Goal: Transaction & Acquisition: Book appointment/travel/reservation

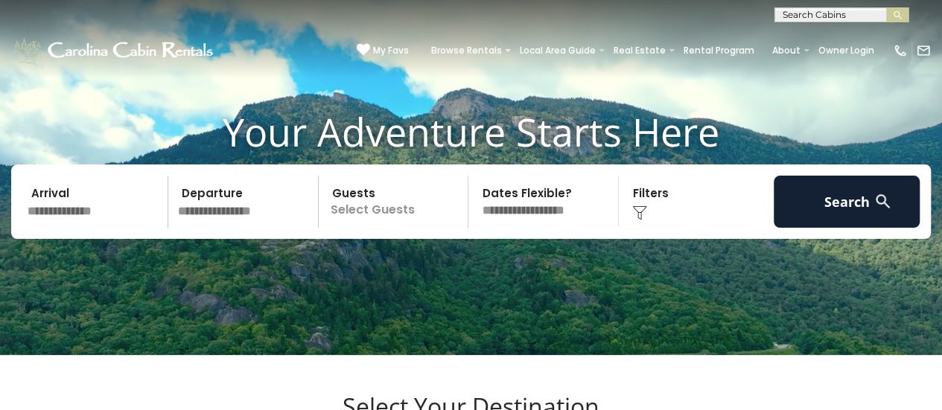
scroll to position [74, 0]
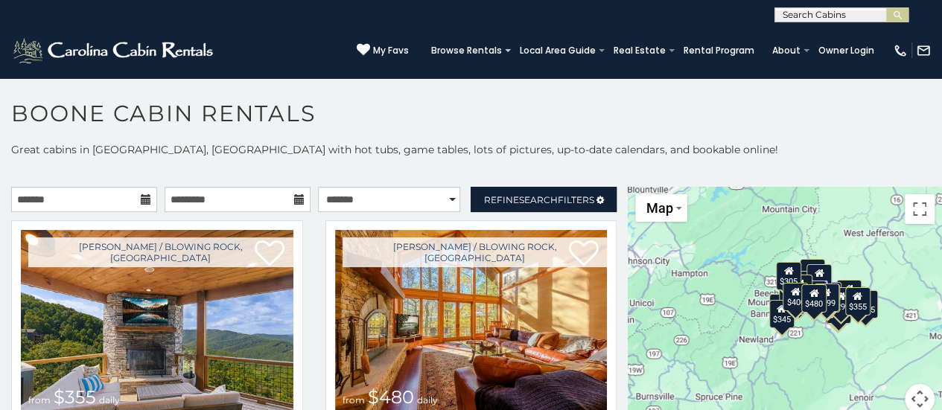
click at [141, 197] on icon at bounding box center [146, 199] width 10 height 10
click at [115, 199] on input "text" at bounding box center [84, 199] width 146 height 25
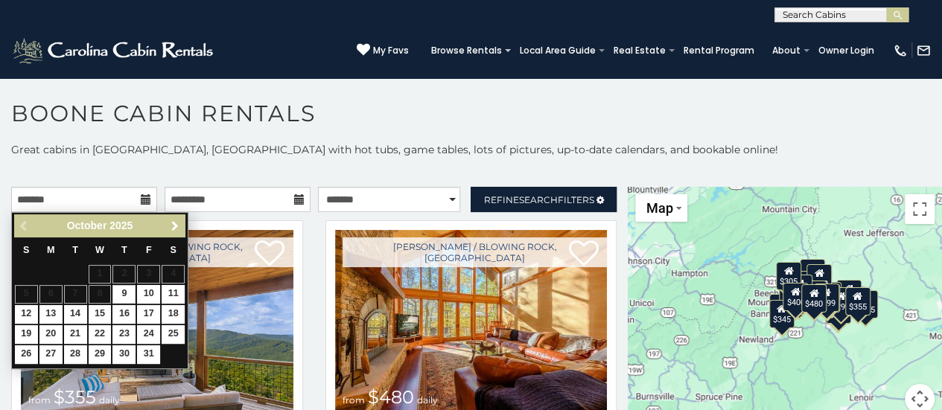
click at [172, 223] on span "Next" at bounding box center [175, 226] width 12 height 12
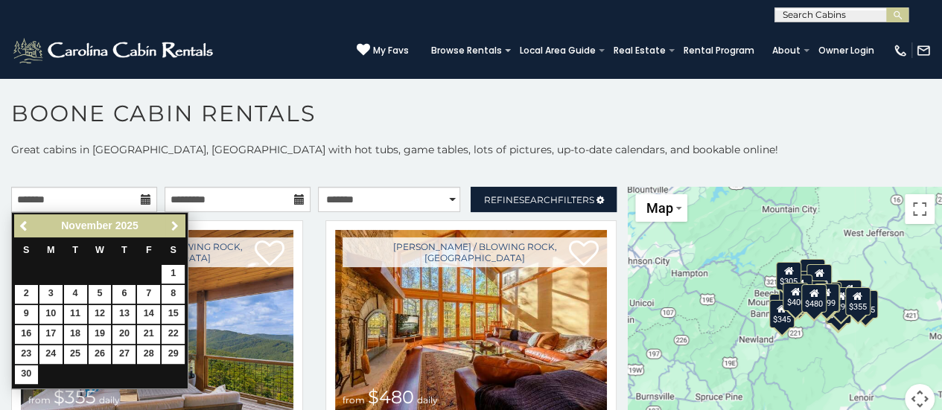
click at [172, 223] on span "Next" at bounding box center [175, 226] width 12 height 12
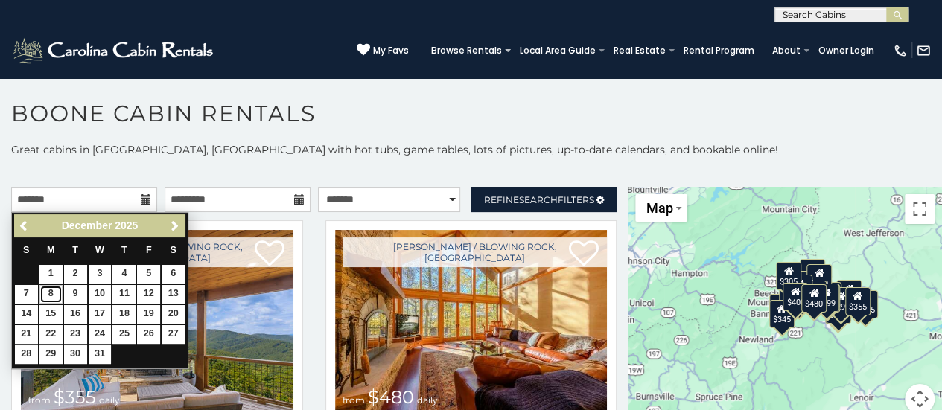
click at [51, 290] on link "8" at bounding box center [50, 294] width 23 height 19
type input "**********"
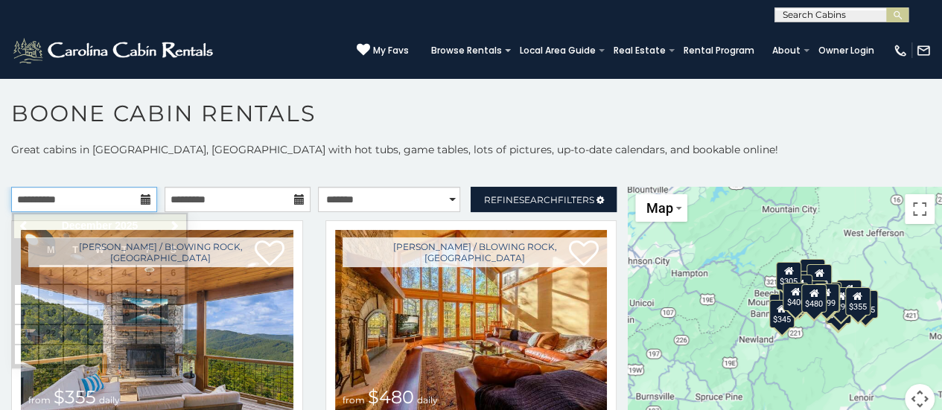
click at [94, 203] on input "**********" at bounding box center [84, 199] width 146 height 25
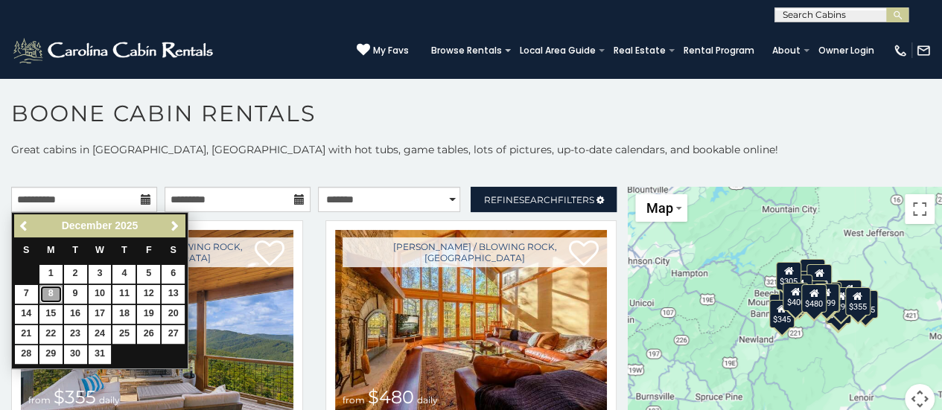
click at [48, 291] on link "8" at bounding box center [50, 294] width 23 height 19
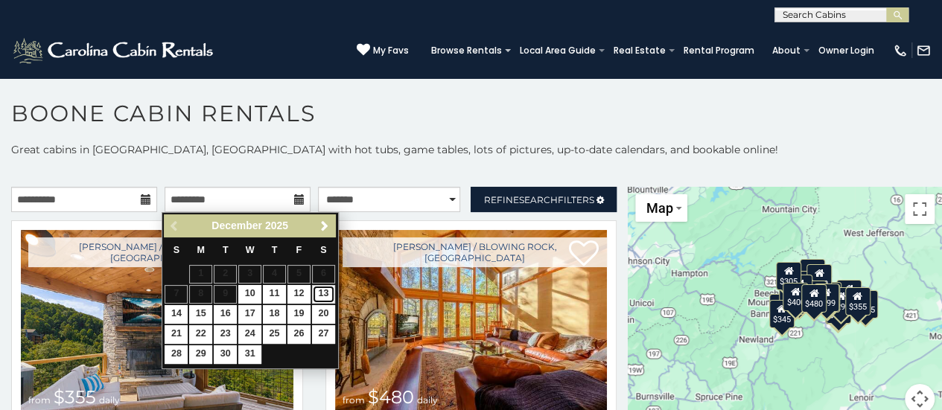
click at [326, 293] on link "13" at bounding box center [323, 294] width 23 height 19
type input "**********"
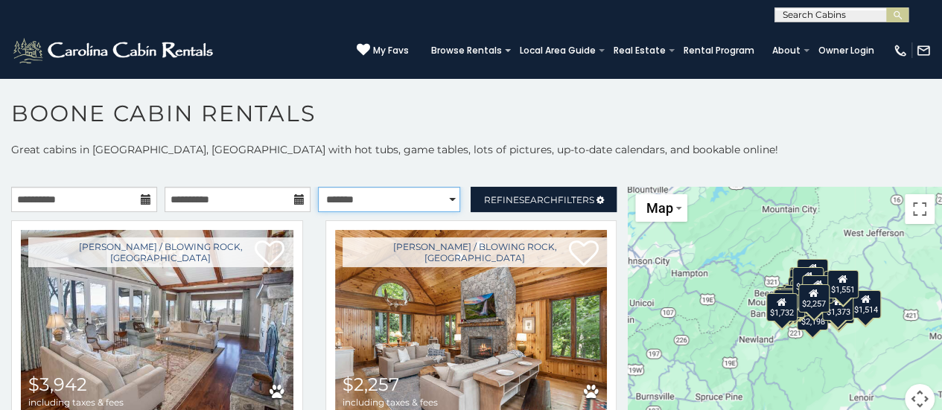
click at [442, 197] on select "**********" at bounding box center [389, 199] width 143 height 25
click at [447, 165] on p at bounding box center [471, 172] width 942 height 15
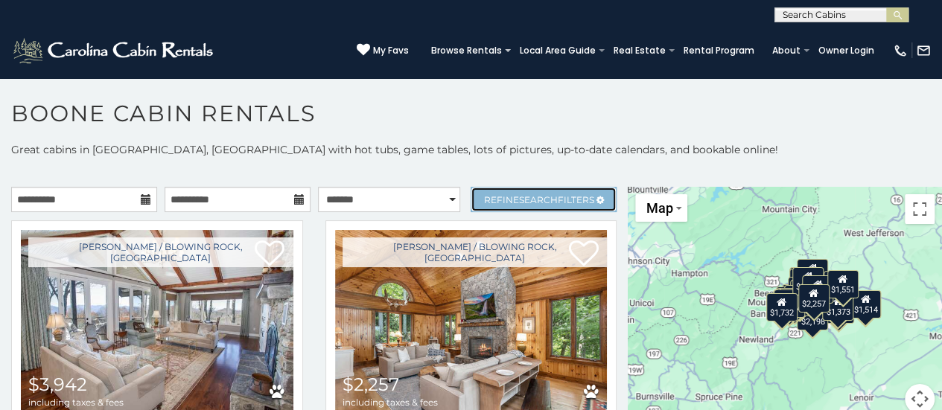
click at [503, 199] on span "Refine Search Filters" at bounding box center [539, 199] width 110 height 11
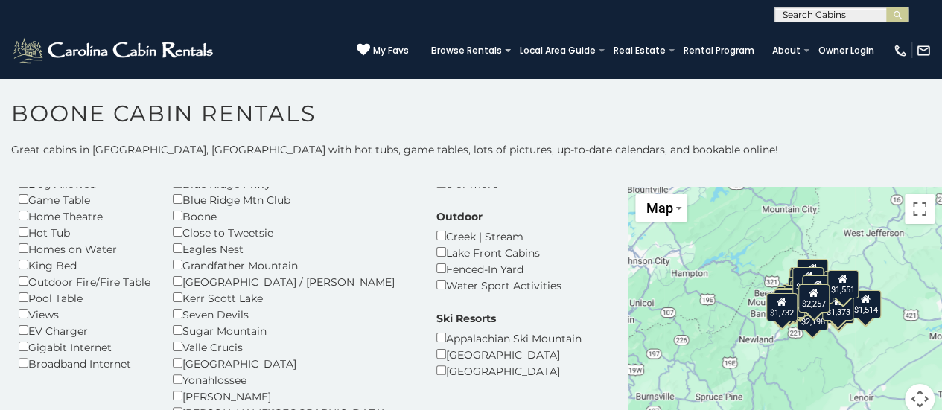
scroll to position [74, 0]
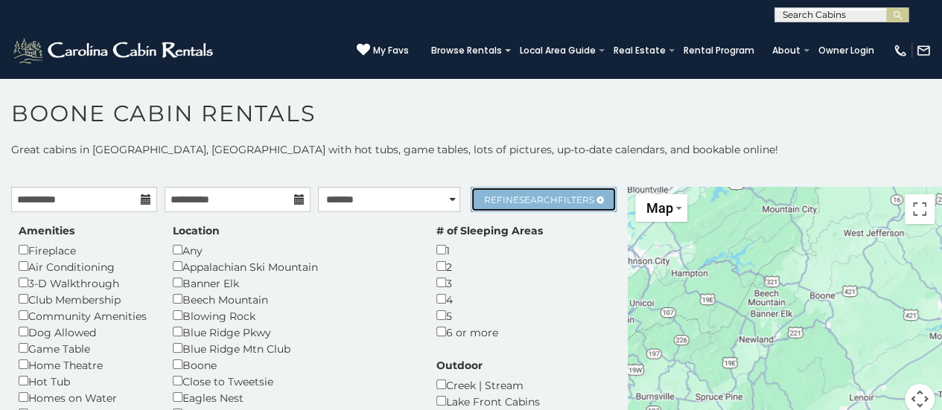
click at [527, 197] on span "Search" at bounding box center [538, 199] width 39 height 11
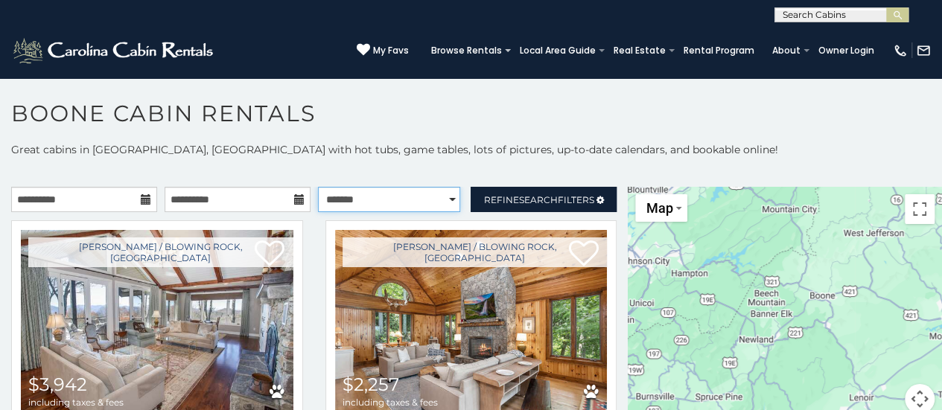
click at [445, 197] on select "**********" at bounding box center [389, 199] width 143 height 25
select select "**********"
click at [318, 187] on select "**********" at bounding box center [389, 199] width 143 height 25
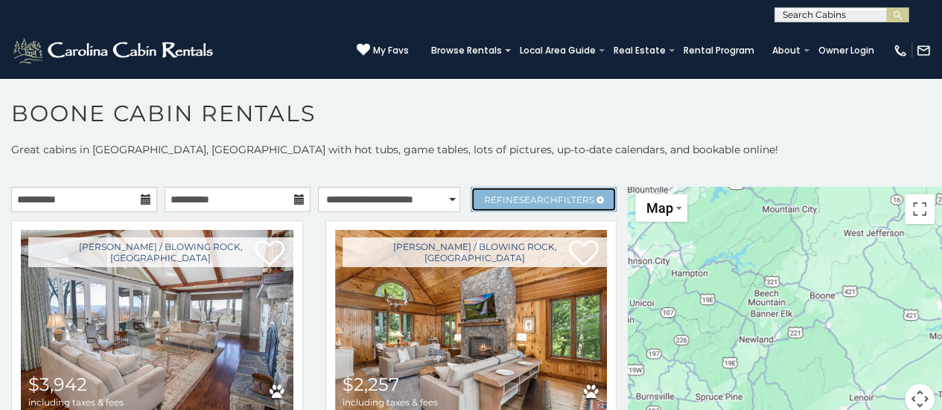
click at [493, 200] on span "Refine Search Filters" at bounding box center [539, 199] width 110 height 11
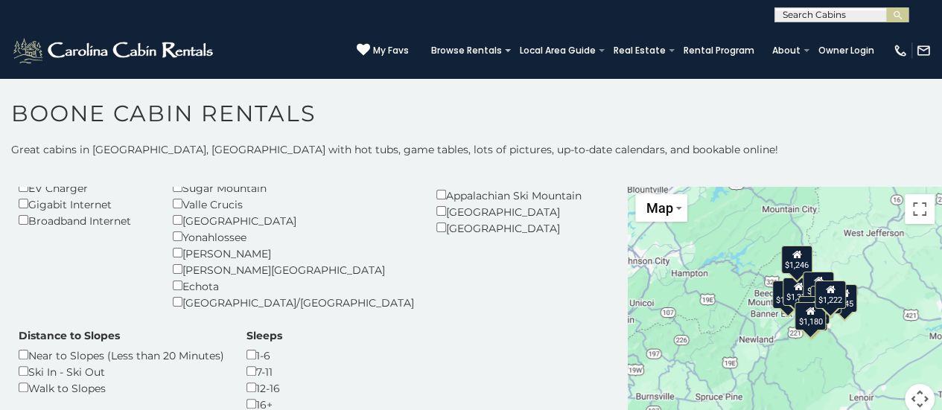
scroll to position [298, 0]
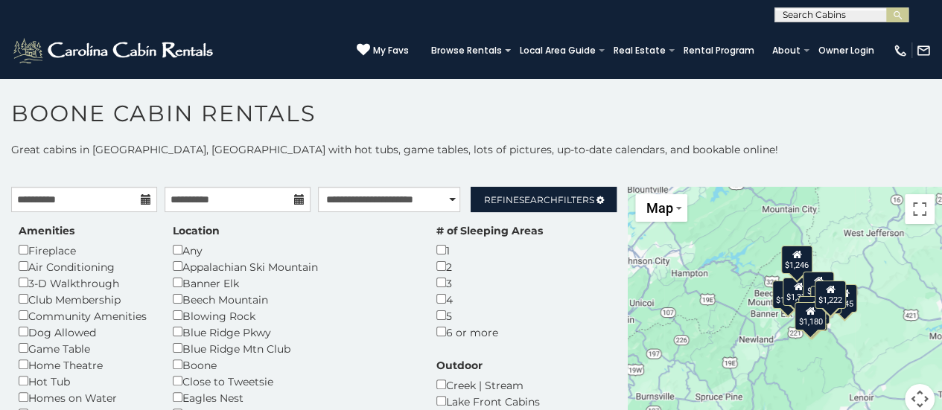
scroll to position [74, 0]
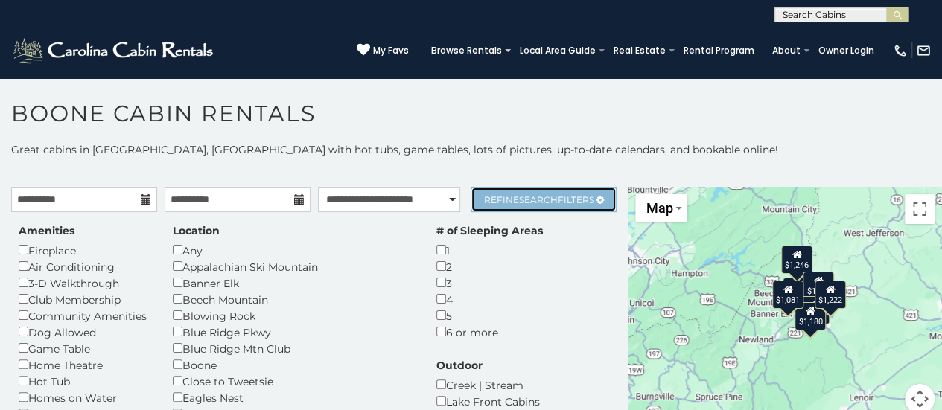
click at [519, 197] on span "Search" at bounding box center [538, 199] width 39 height 11
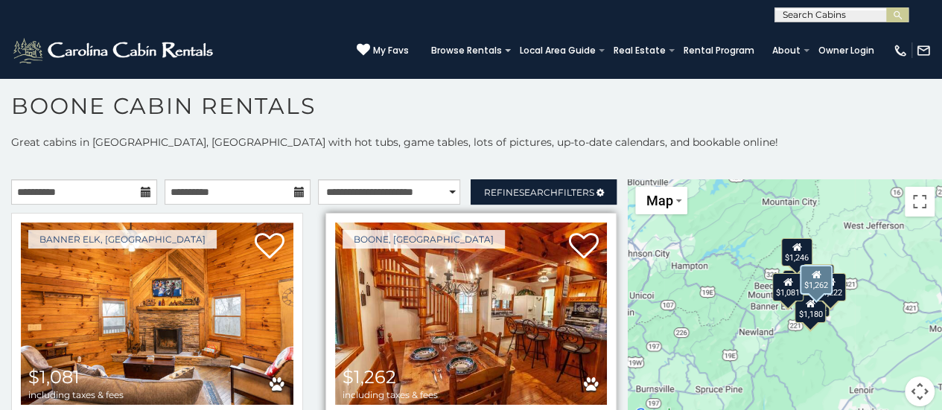
click at [448, 334] on img at bounding box center [471, 314] width 273 height 182
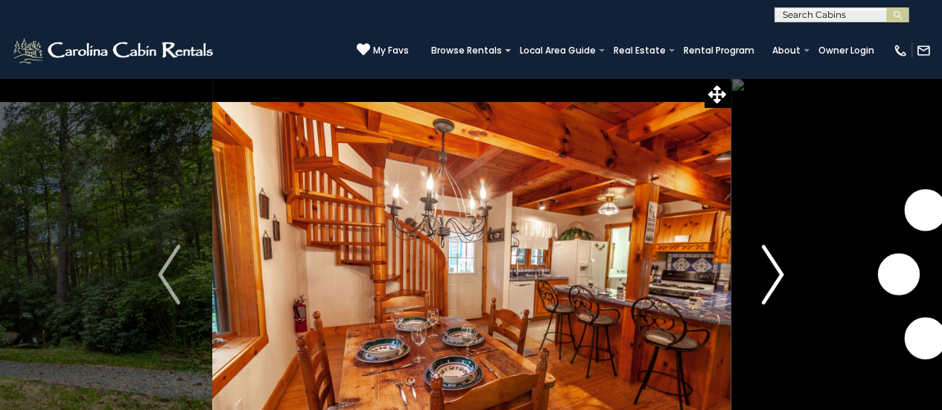
click at [769, 284] on img "Next" at bounding box center [773, 275] width 22 height 60
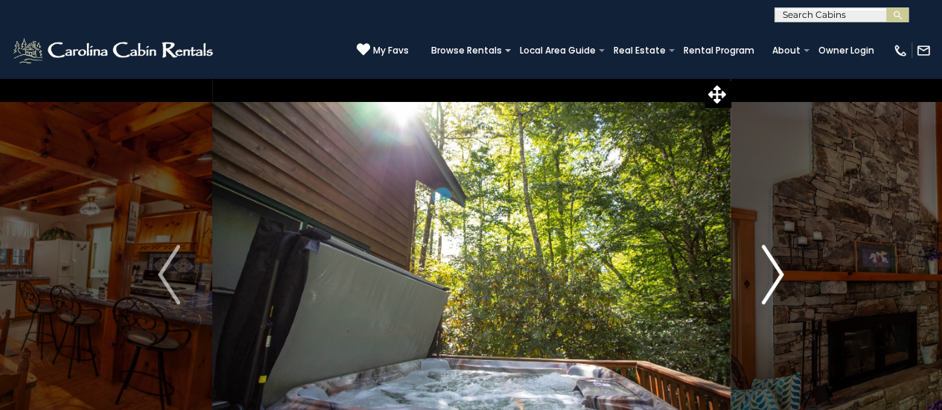
click at [769, 284] on img "Next" at bounding box center [773, 275] width 22 height 60
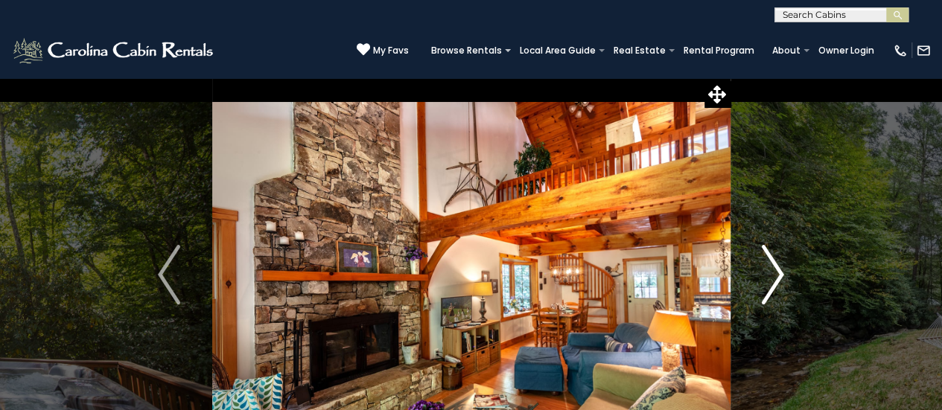
click at [769, 284] on img "Next" at bounding box center [773, 275] width 22 height 60
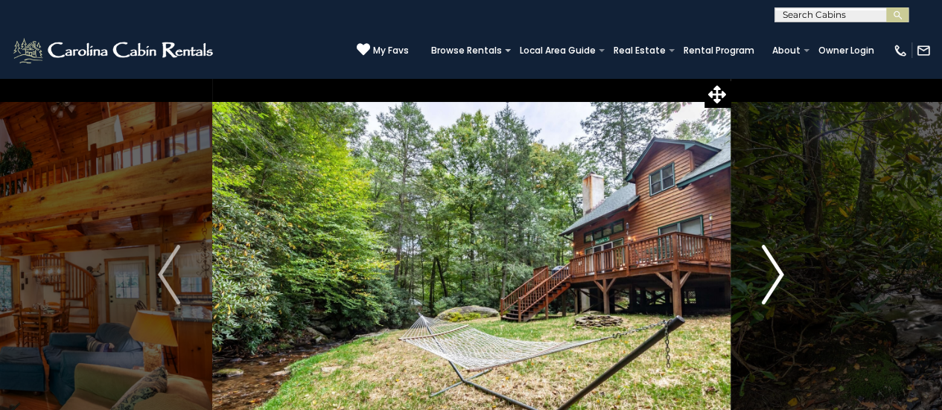
click at [769, 284] on img "Next" at bounding box center [773, 275] width 22 height 60
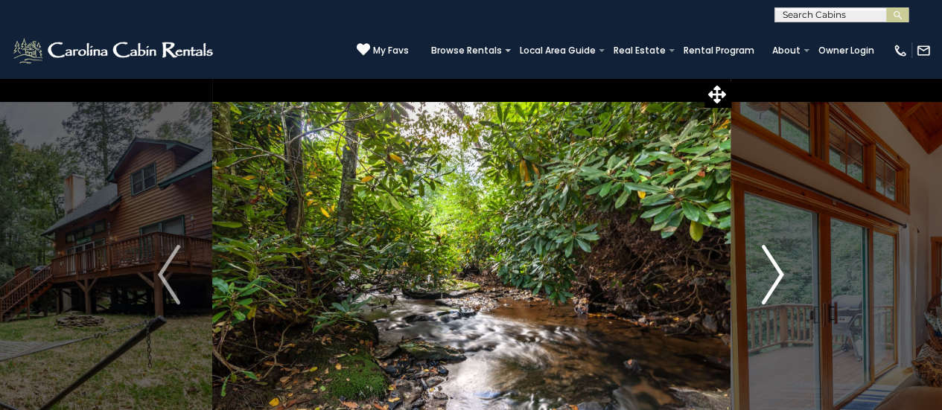
click at [769, 284] on img "Next" at bounding box center [773, 275] width 22 height 60
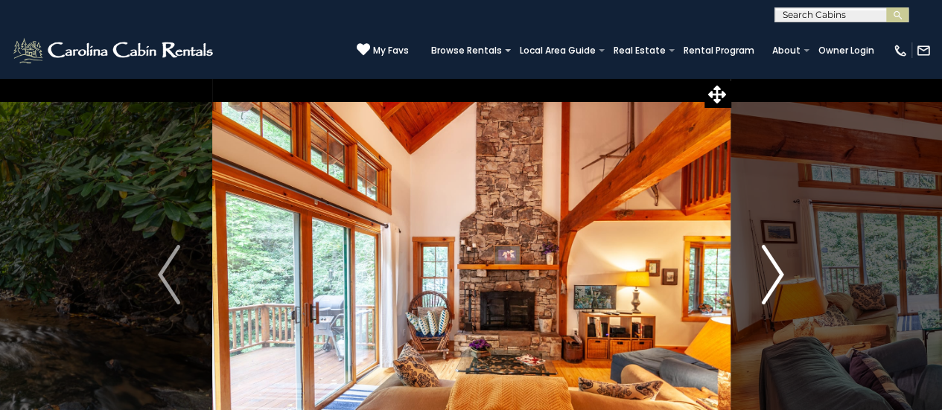
click at [769, 284] on img "Next" at bounding box center [773, 275] width 22 height 60
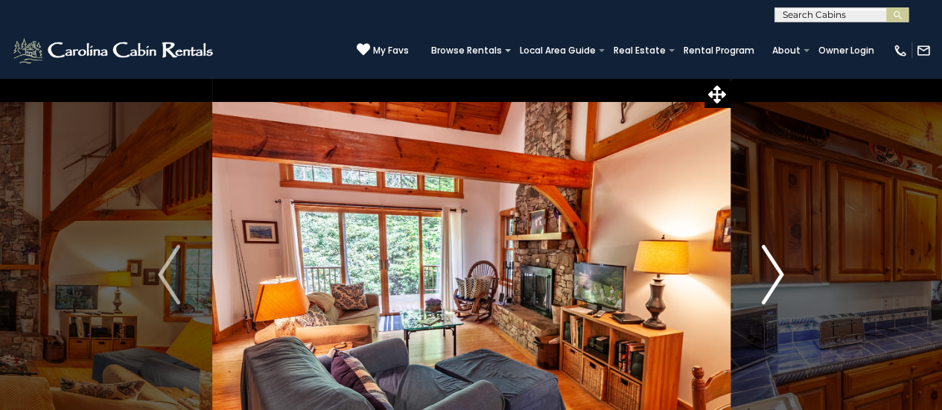
click at [769, 284] on img "Next" at bounding box center [773, 275] width 22 height 60
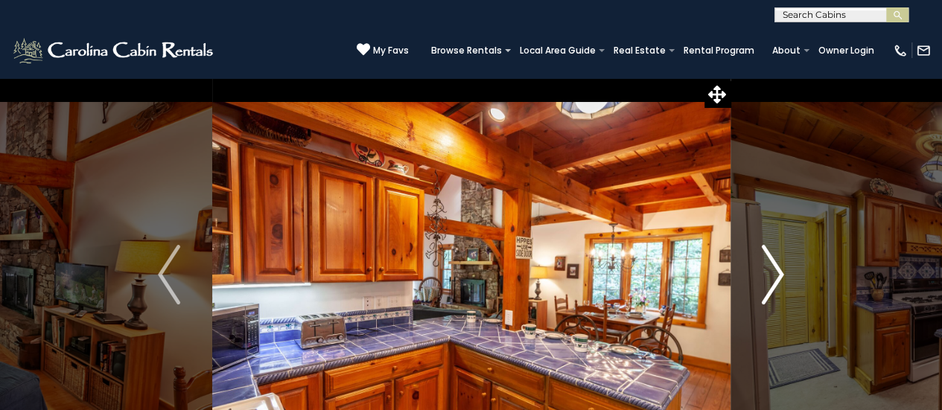
click at [769, 284] on img "Next" at bounding box center [773, 275] width 22 height 60
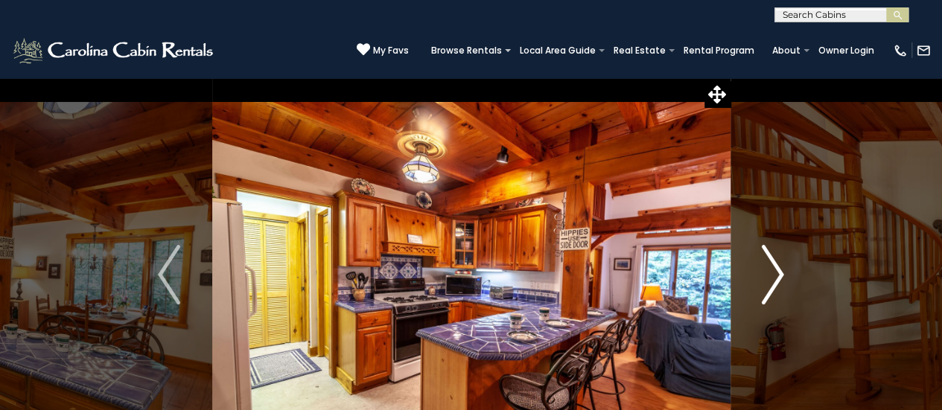
click at [769, 284] on img "Next" at bounding box center [773, 275] width 22 height 60
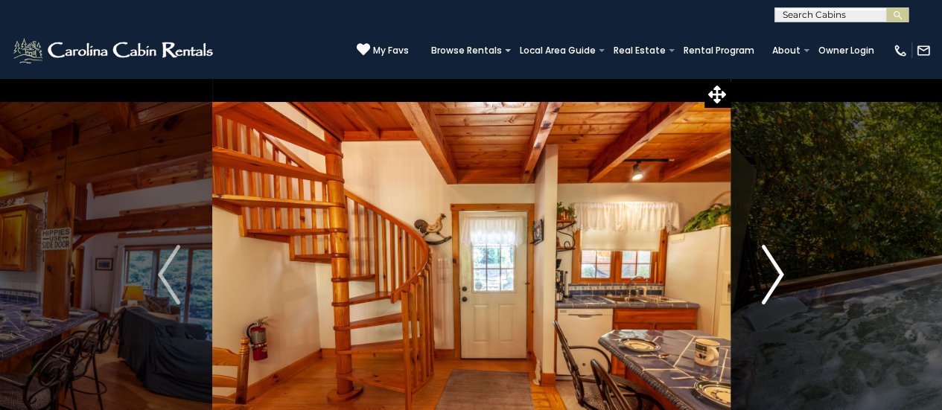
click at [769, 284] on img "Next" at bounding box center [773, 275] width 22 height 60
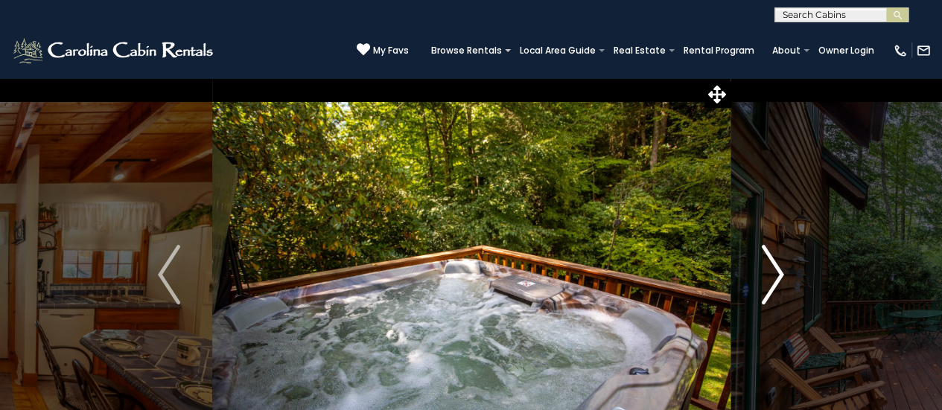
click at [769, 284] on img "Next" at bounding box center [773, 275] width 22 height 60
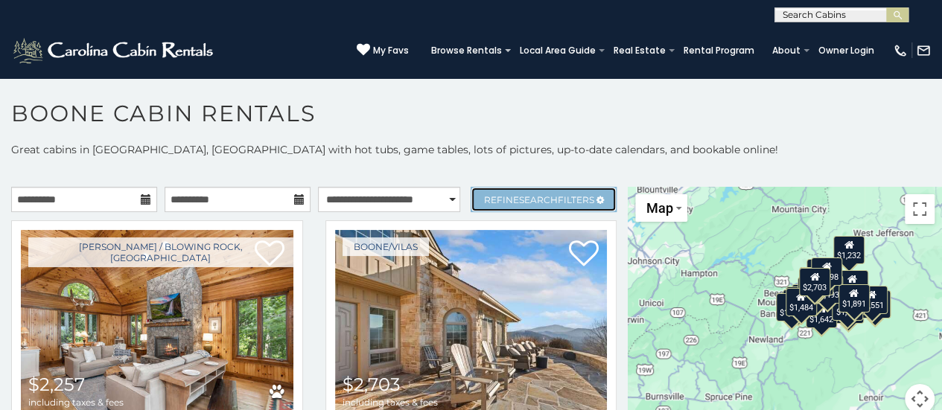
click at [520, 194] on span "Search" at bounding box center [538, 199] width 39 height 11
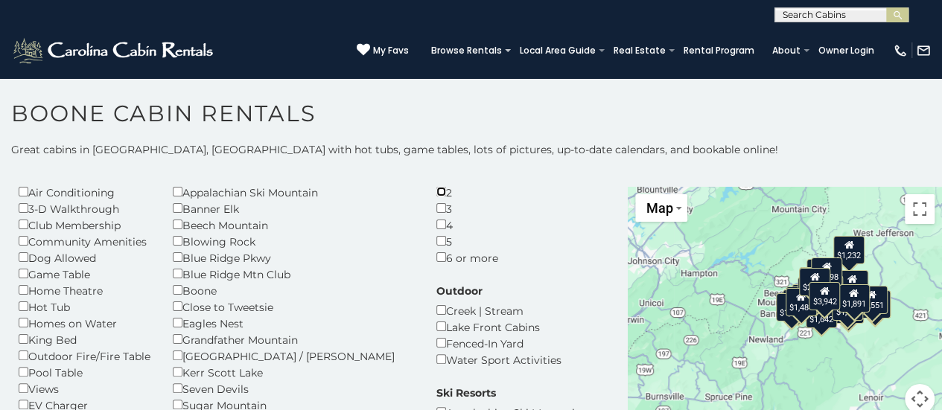
scroll to position [149, 0]
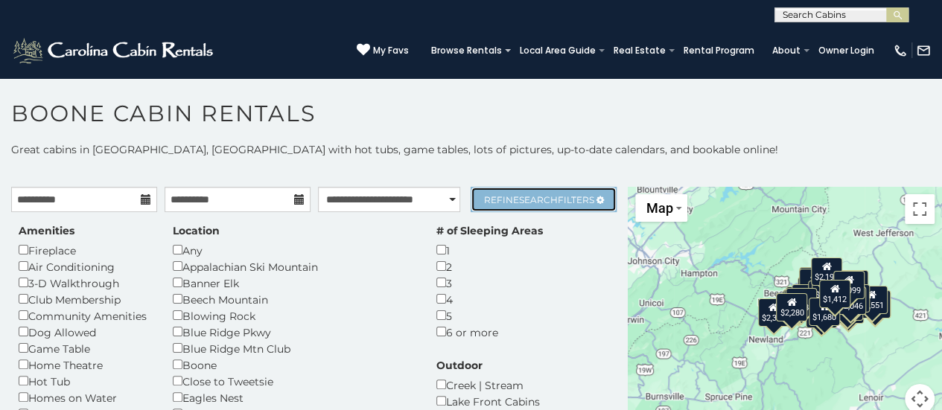
click at [532, 201] on span "Search" at bounding box center [538, 199] width 39 height 11
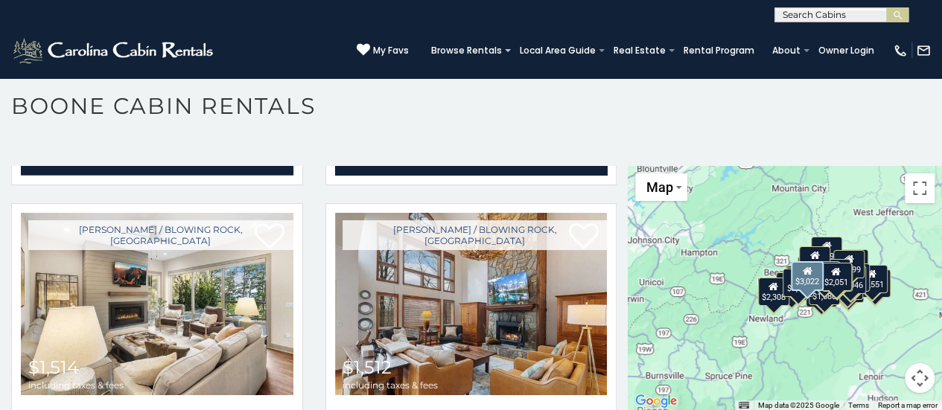
scroll to position [2010, 0]
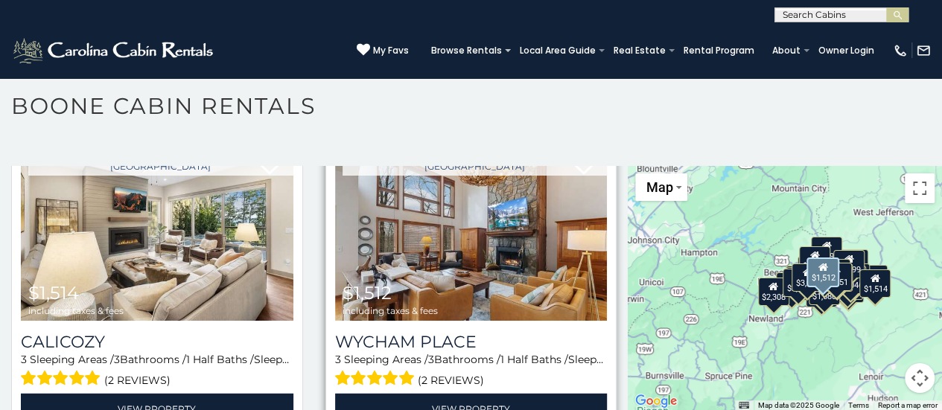
click at [420, 242] on img at bounding box center [471, 229] width 273 height 182
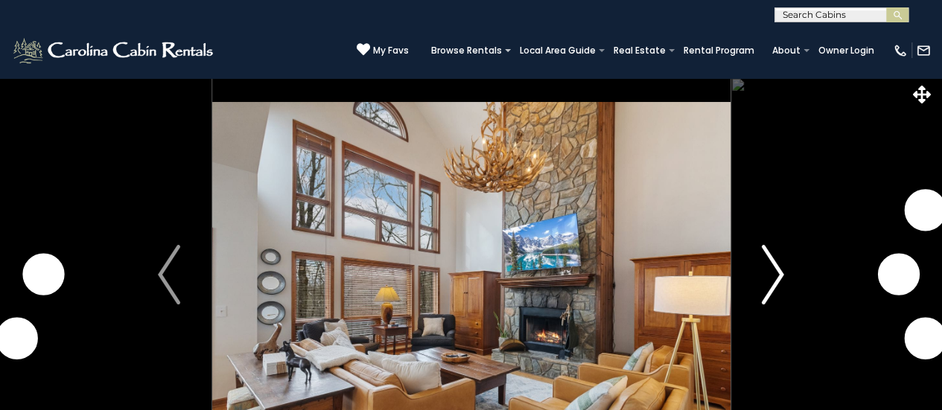
click at [772, 284] on img "Next" at bounding box center [773, 275] width 22 height 60
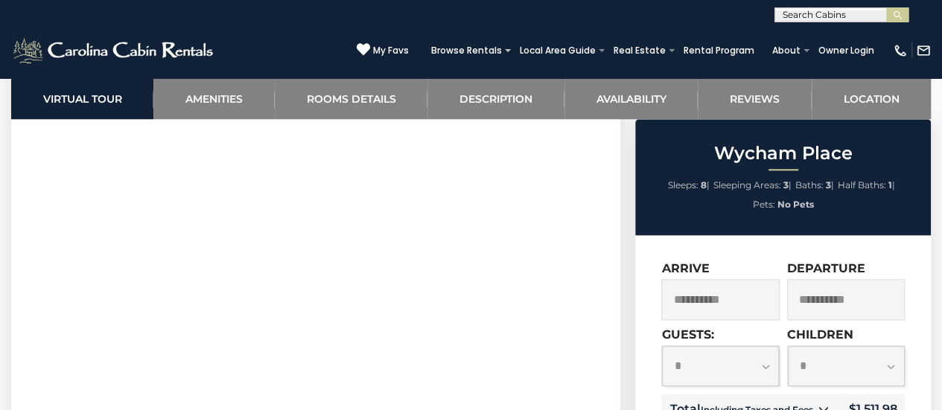
scroll to position [733, 0]
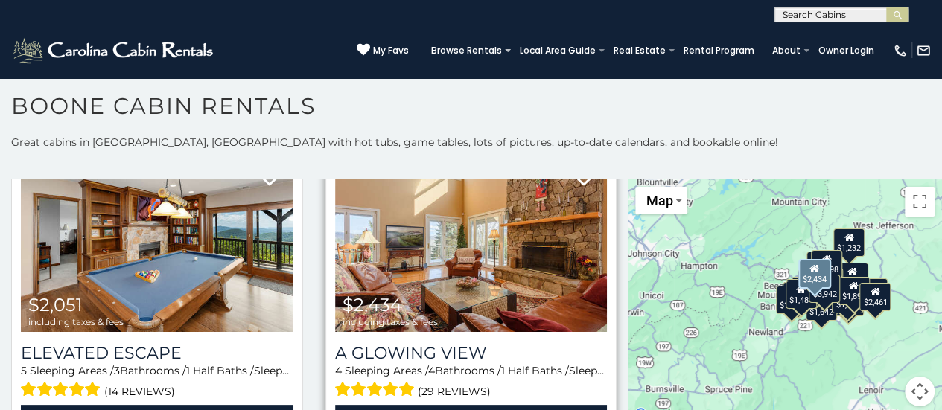
scroll to position [968, 0]
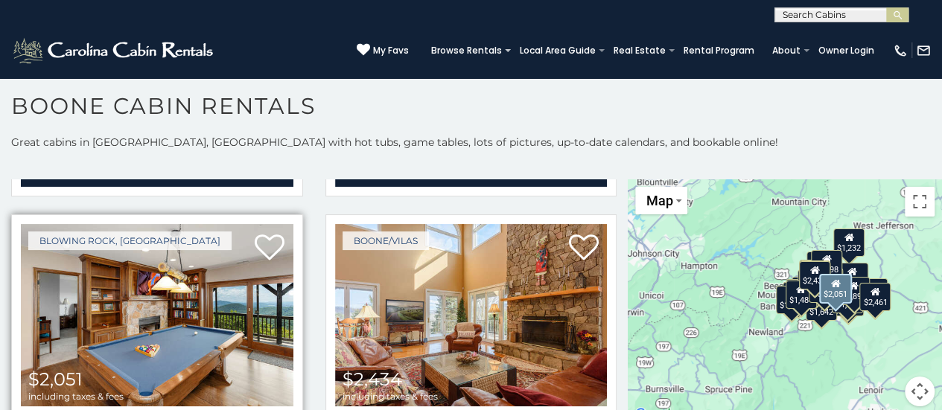
click at [206, 294] on img at bounding box center [157, 315] width 273 height 182
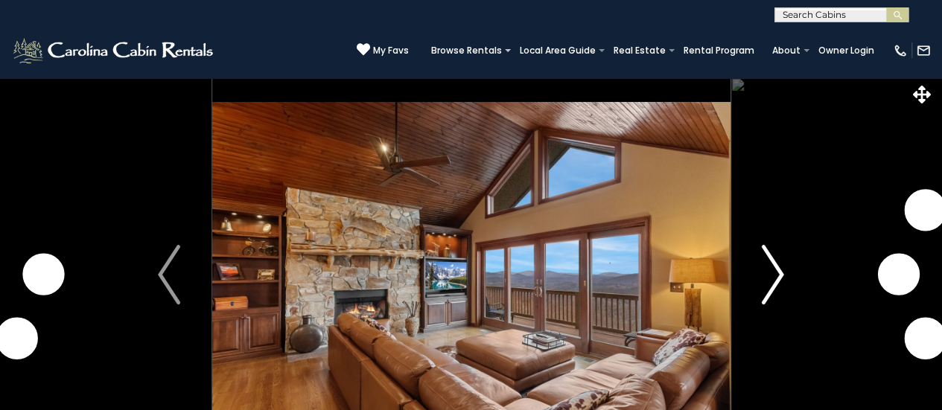
click at [773, 281] on img "Next" at bounding box center [773, 275] width 22 height 60
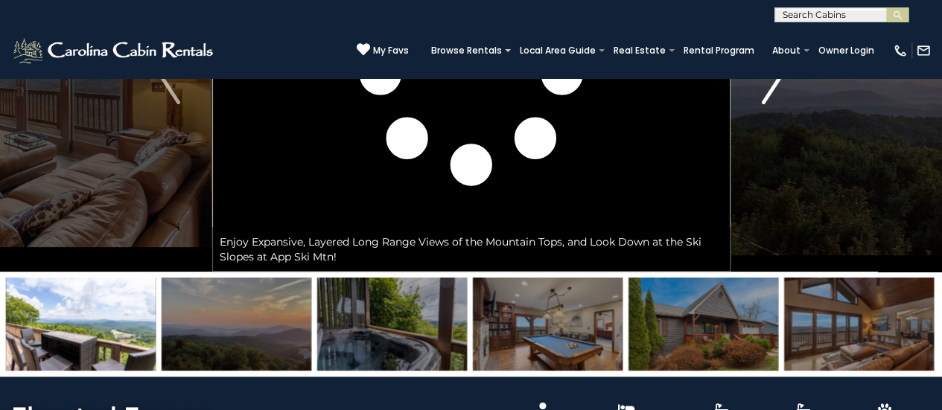
scroll to position [223, 0]
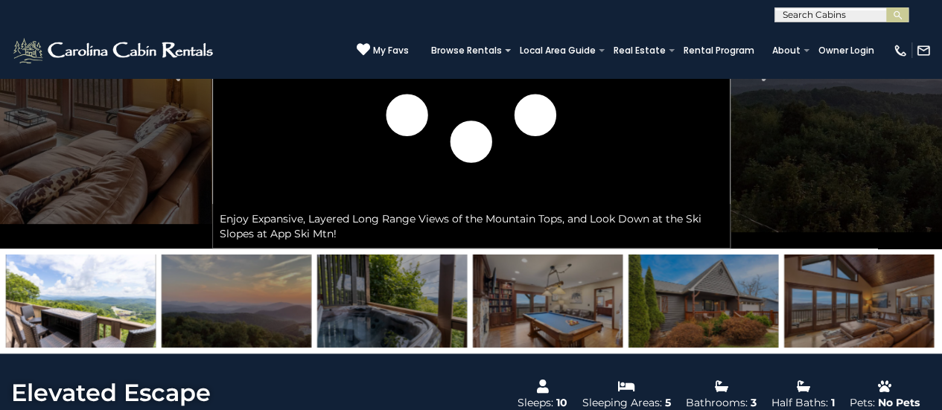
click at [363, 306] on img at bounding box center [392, 301] width 150 height 93
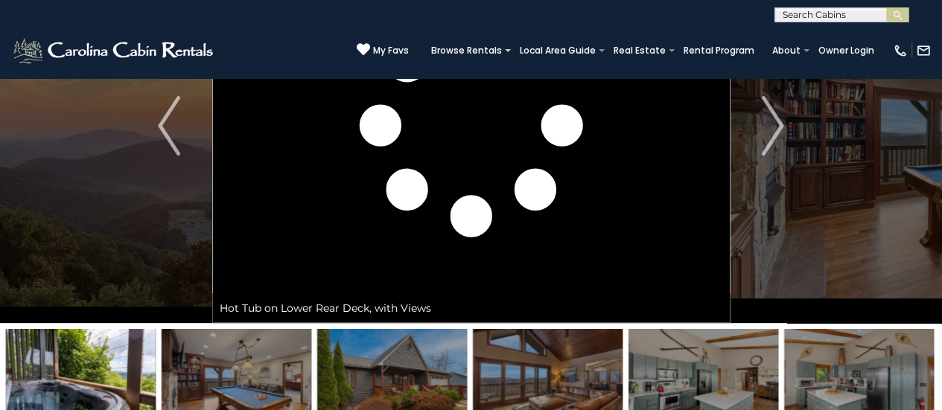
scroll to position [0, 0]
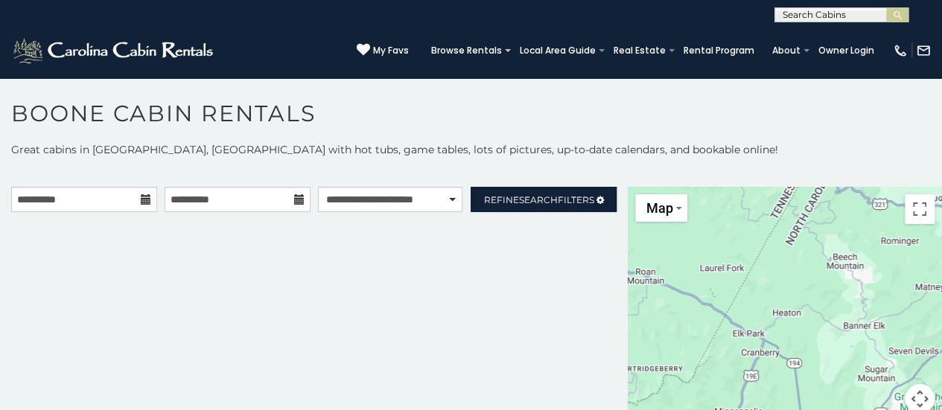
scroll to position [7, 0]
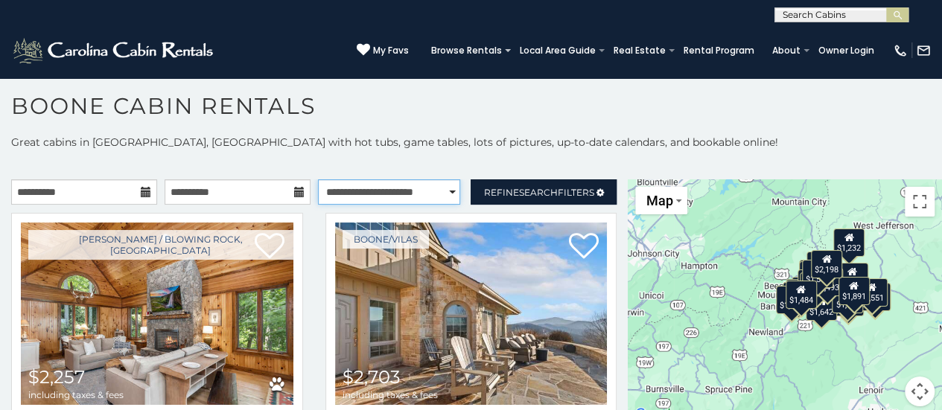
click at [442, 189] on select "**********" at bounding box center [389, 191] width 143 height 25
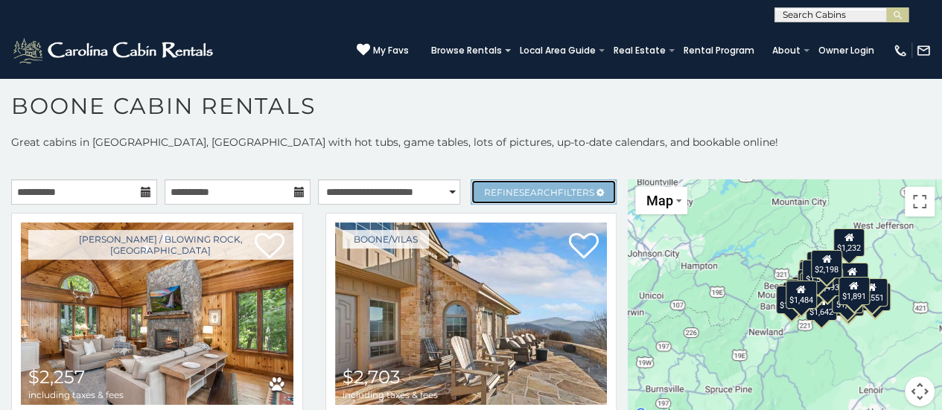
click at [519, 187] on span "Search" at bounding box center [538, 192] width 39 height 11
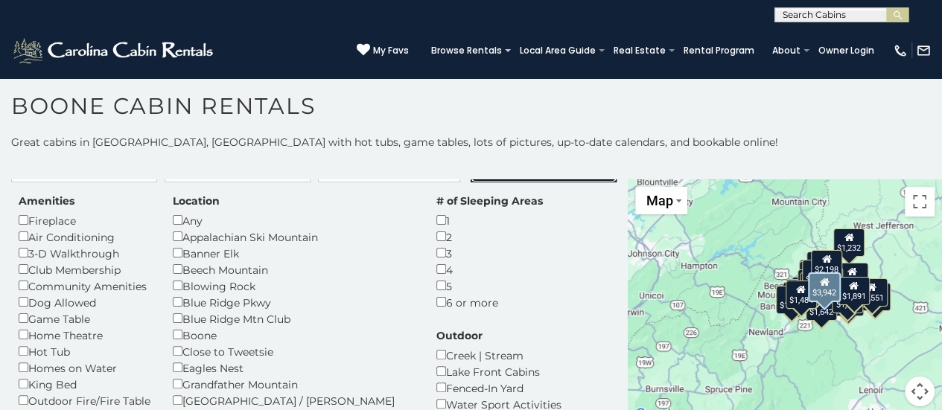
scroll to position [0, 0]
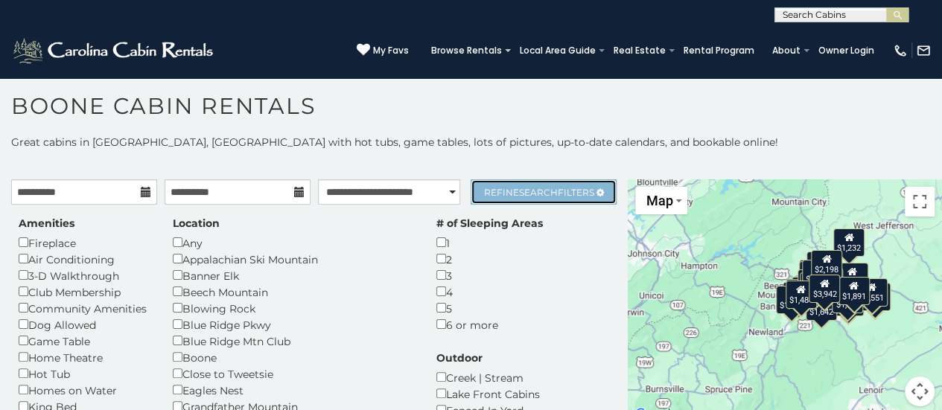
click at [527, 187] on span "Search" at bounding box center [538, 192] width 39 height 11
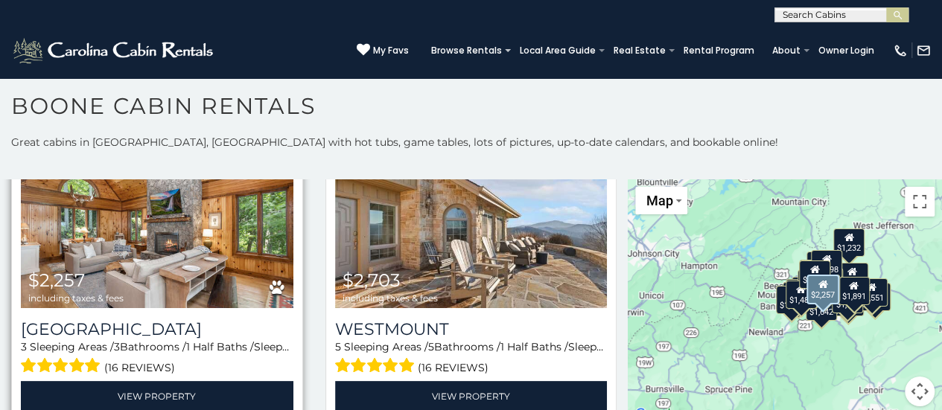
scroll to position [149, 0]
